Goal: Transaction & Acquisition: Purchase product/service

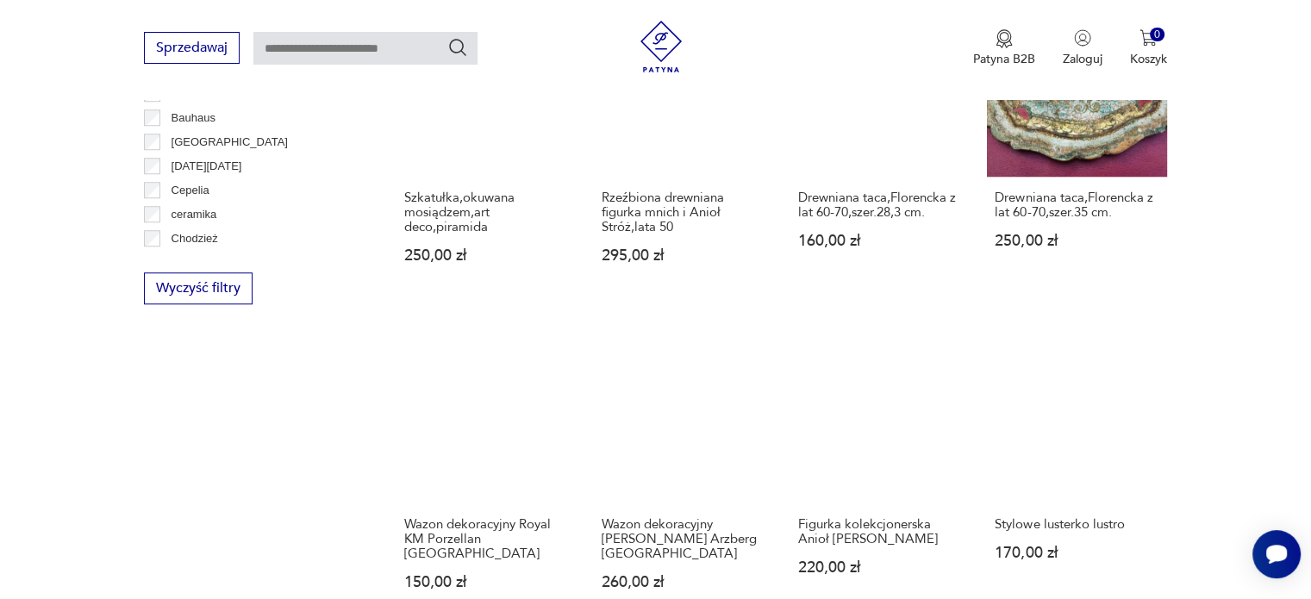
scroll to position [1512, 0]
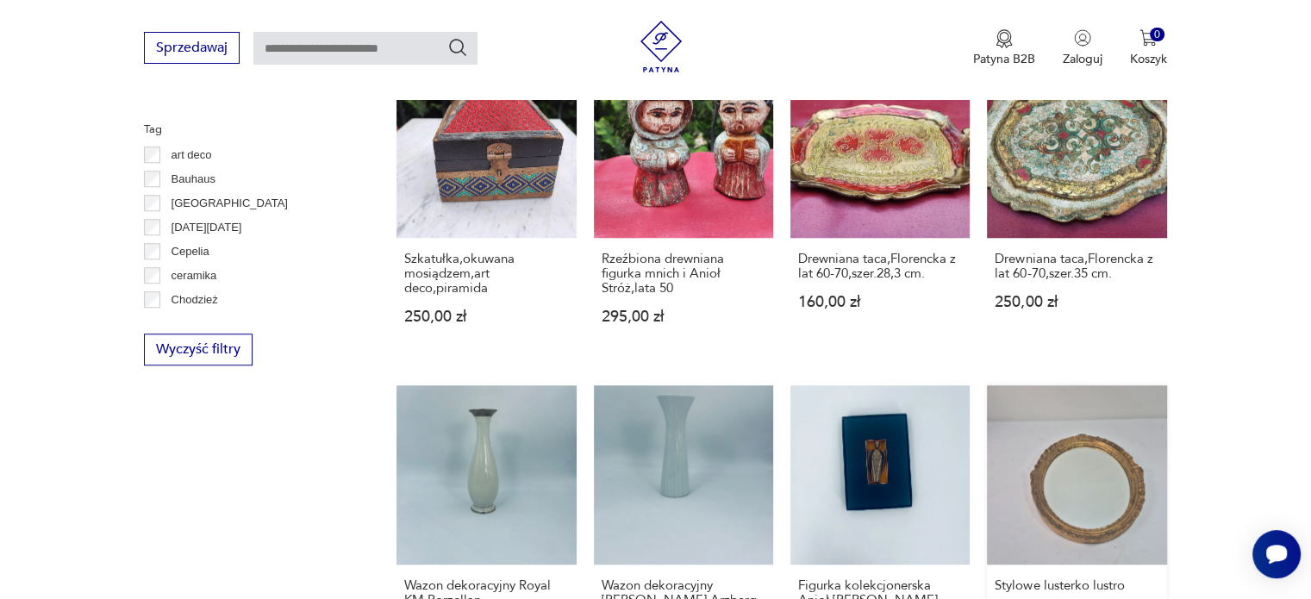
click at [1086, 463] on link "Stylowe lusterko lustro 170,00 zł" at bounding box center [1076, 534] width 179 height 299
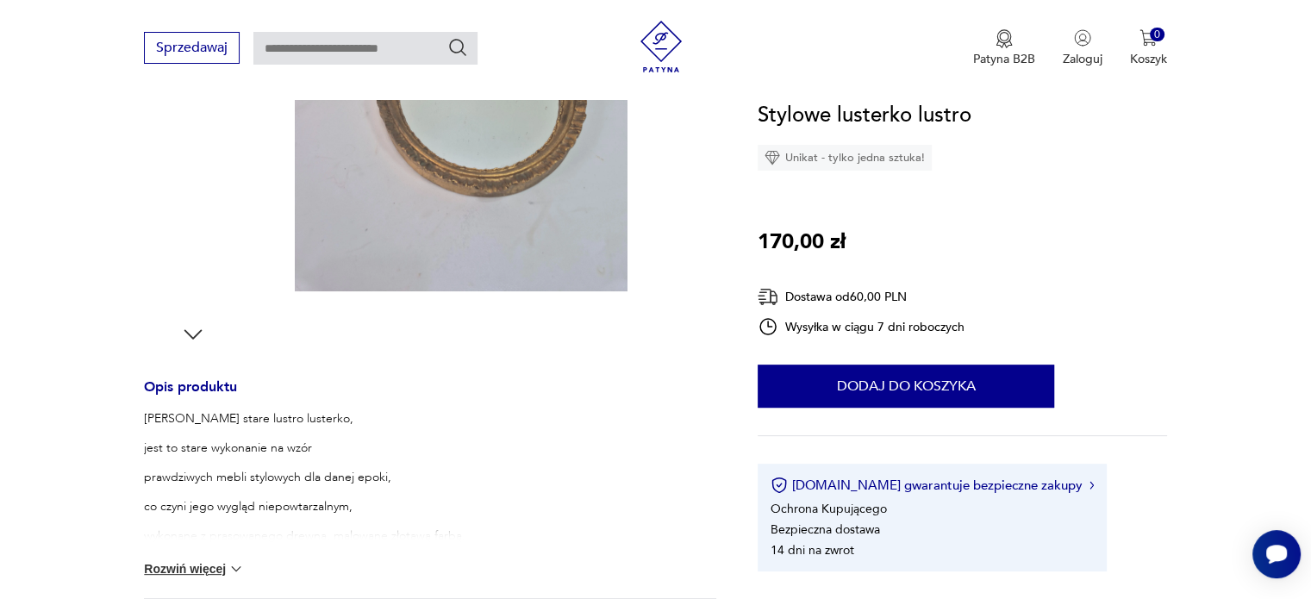
scroll to position [368, 0]
